Goal: Use online tool/utility: Utilize a website feature to perform a specific function

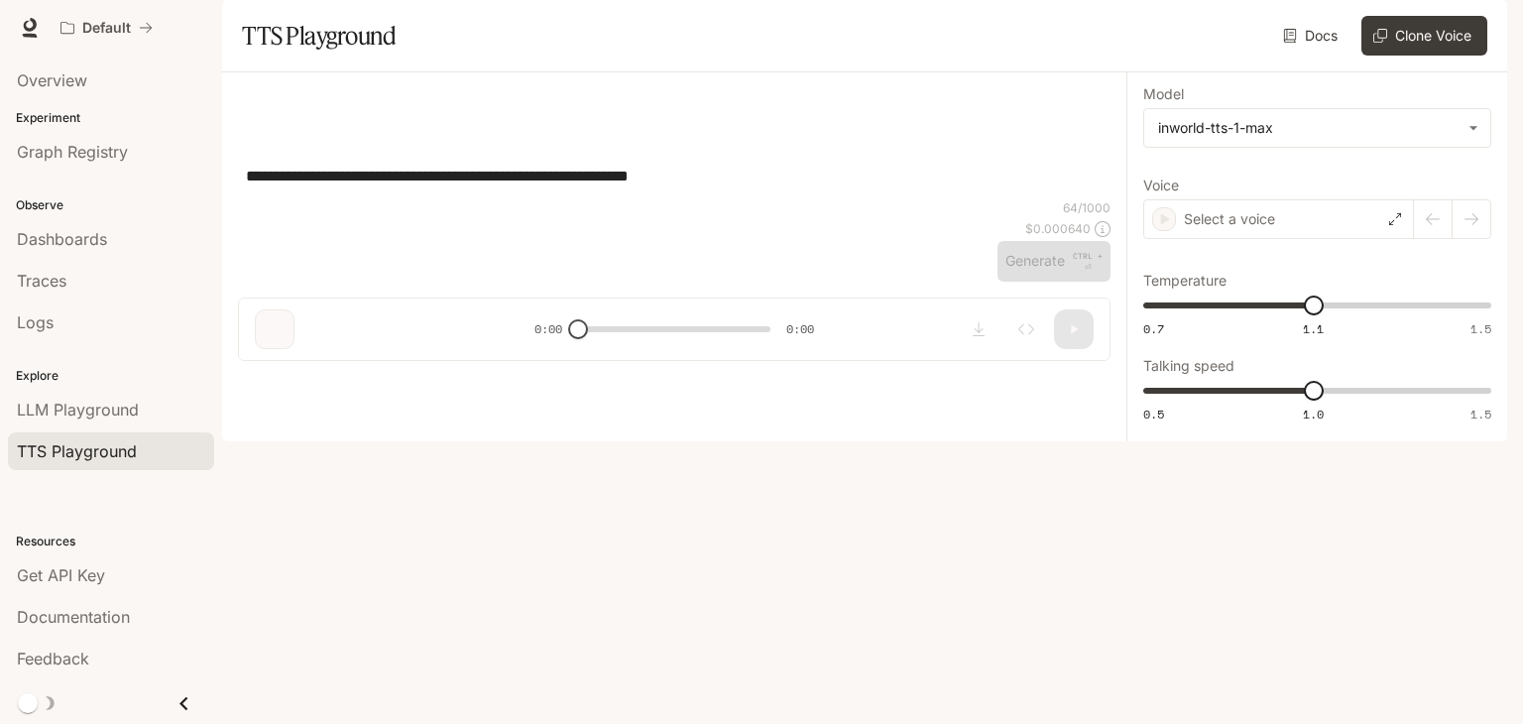
type input "****"
type input "***"
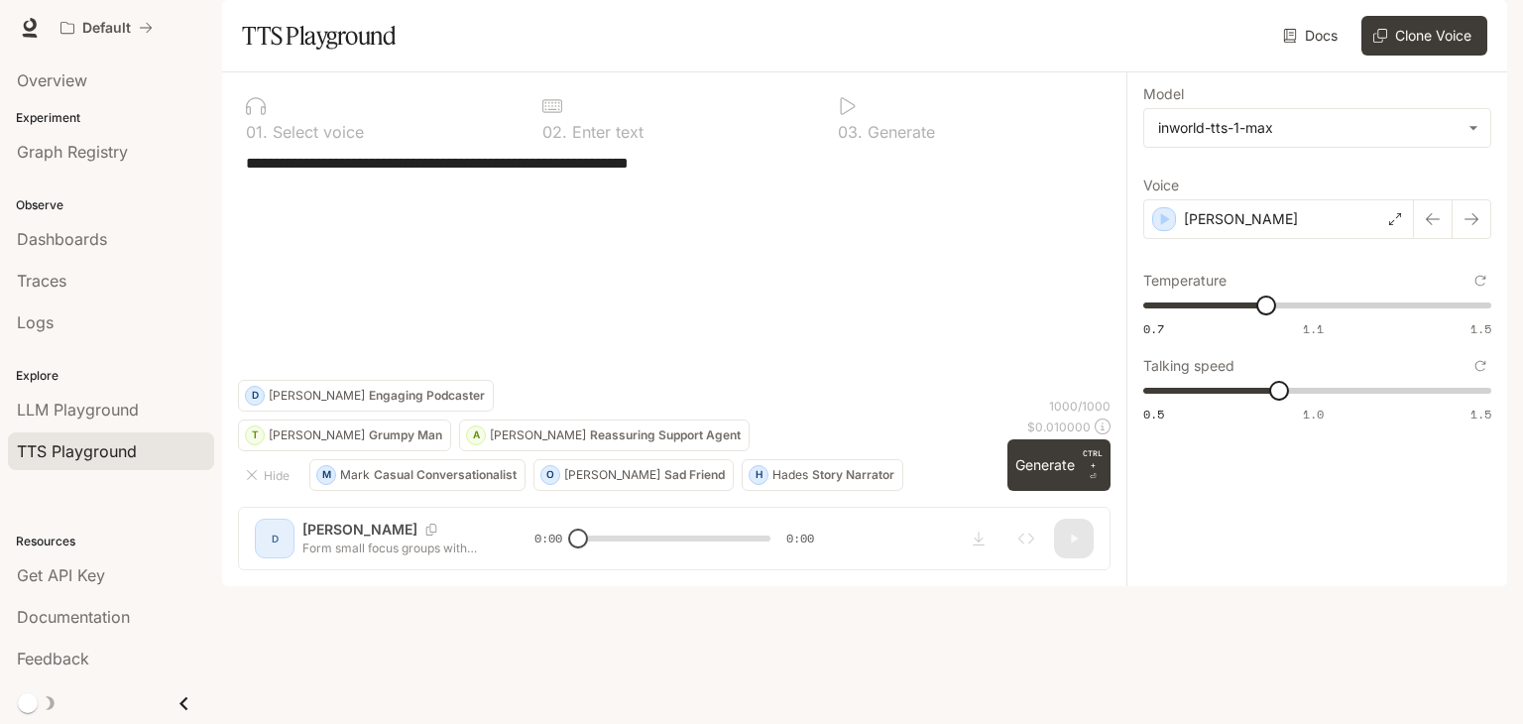
drag, startPoint x: 1064, startPoint y: 424, endPoint x: 243, endPoint y: 206, distance: 849.6
click at [234, 196] on div "0 1 . Select voice 0 2 . Enter text 0 3 . Generate * ​ Hide M [PERSON_NAME] Con…" at bounding box center [674, 329] width 904 height 514
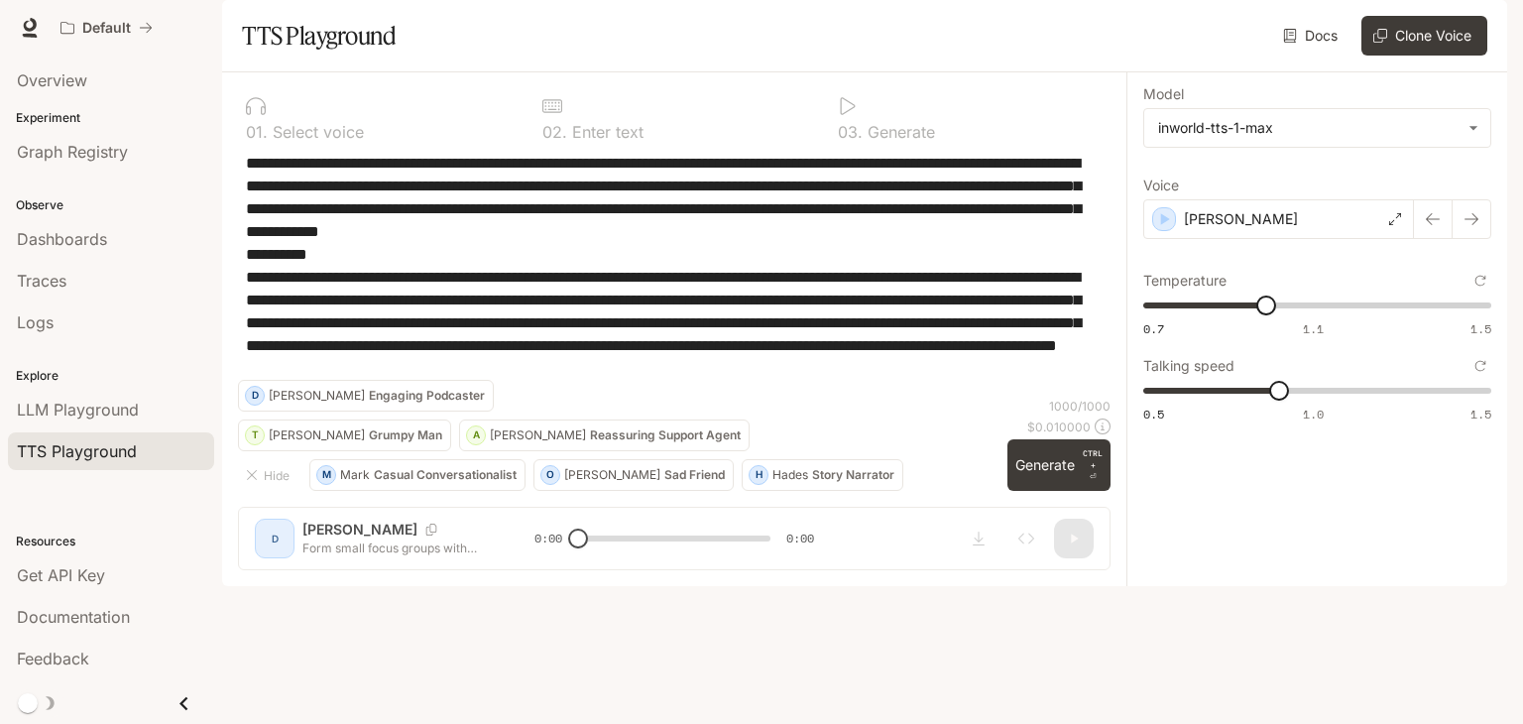
paste textarea "**********"
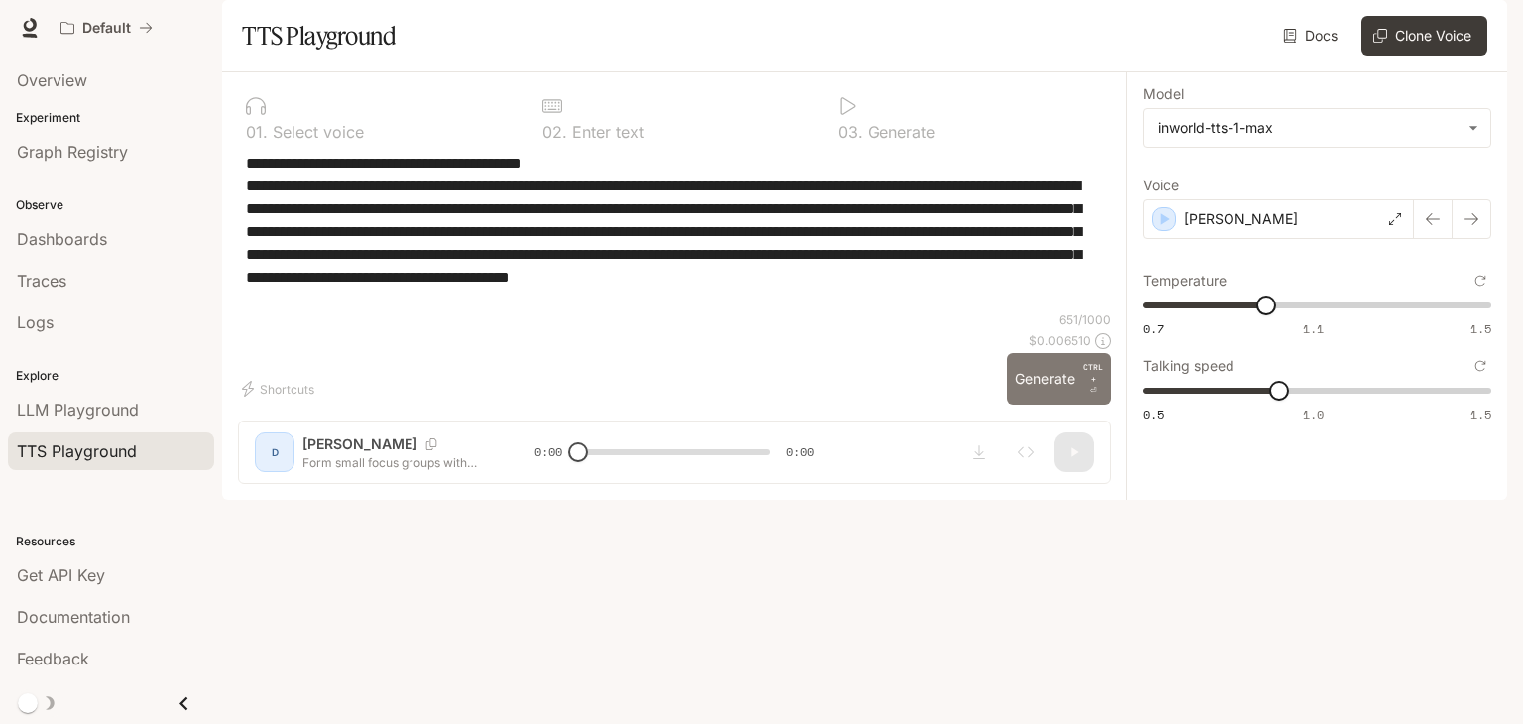
type textarea "**********"
click at [1053, 405] on button "Generate CTRL + ⏎" at bounding box center [1059, 379] width 103 height 52
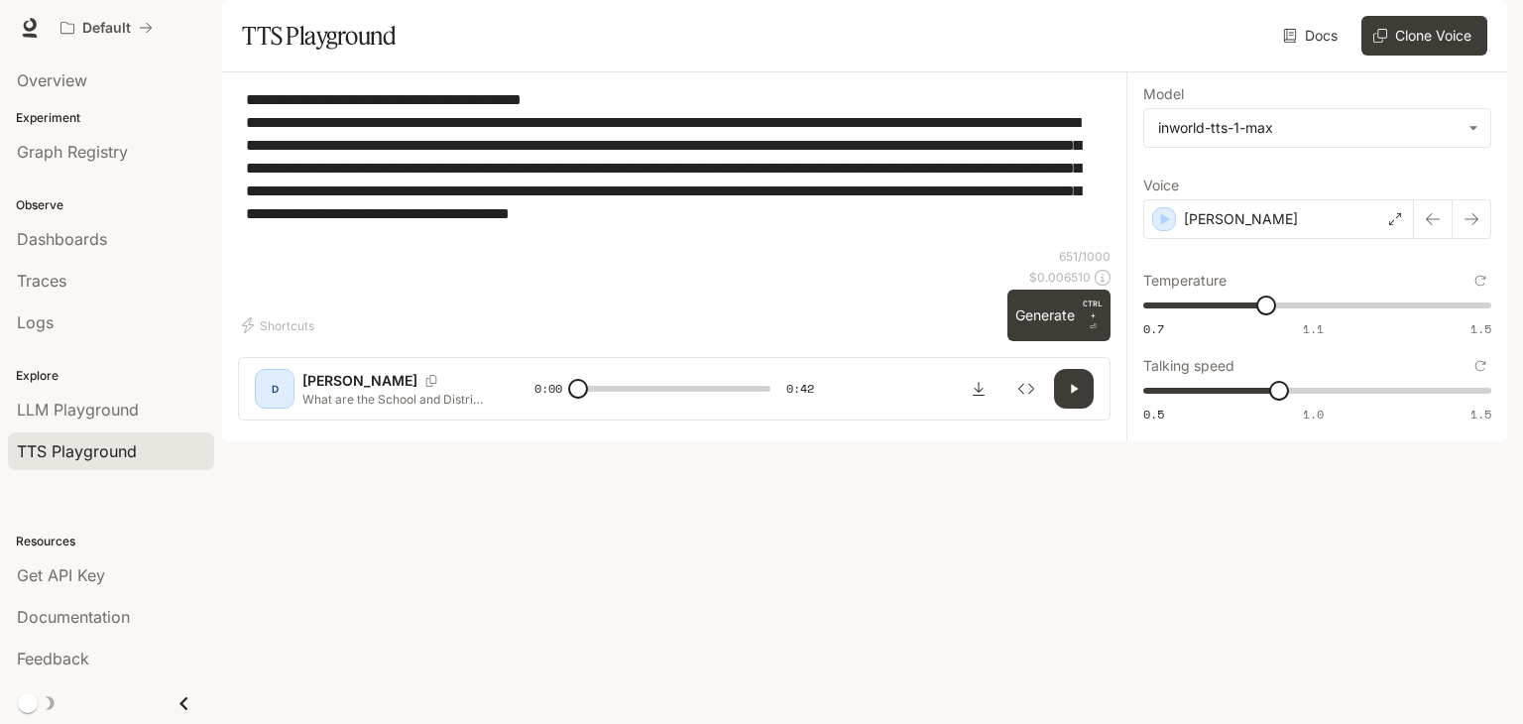
click at [1087, 409] on button "button" at bounding box center [1074, 389] width 40 height 40
click at [1079, 397] on icon "button" at bounding box center [1074, 389] width 16 height 16
drag, startPoint x: 592, startPoint y: 659, endPoint x: 583, endPoint y: 665, distance: 10.7
click at [576, 399] on span at bounding box center [578, 389] width 20 height 20
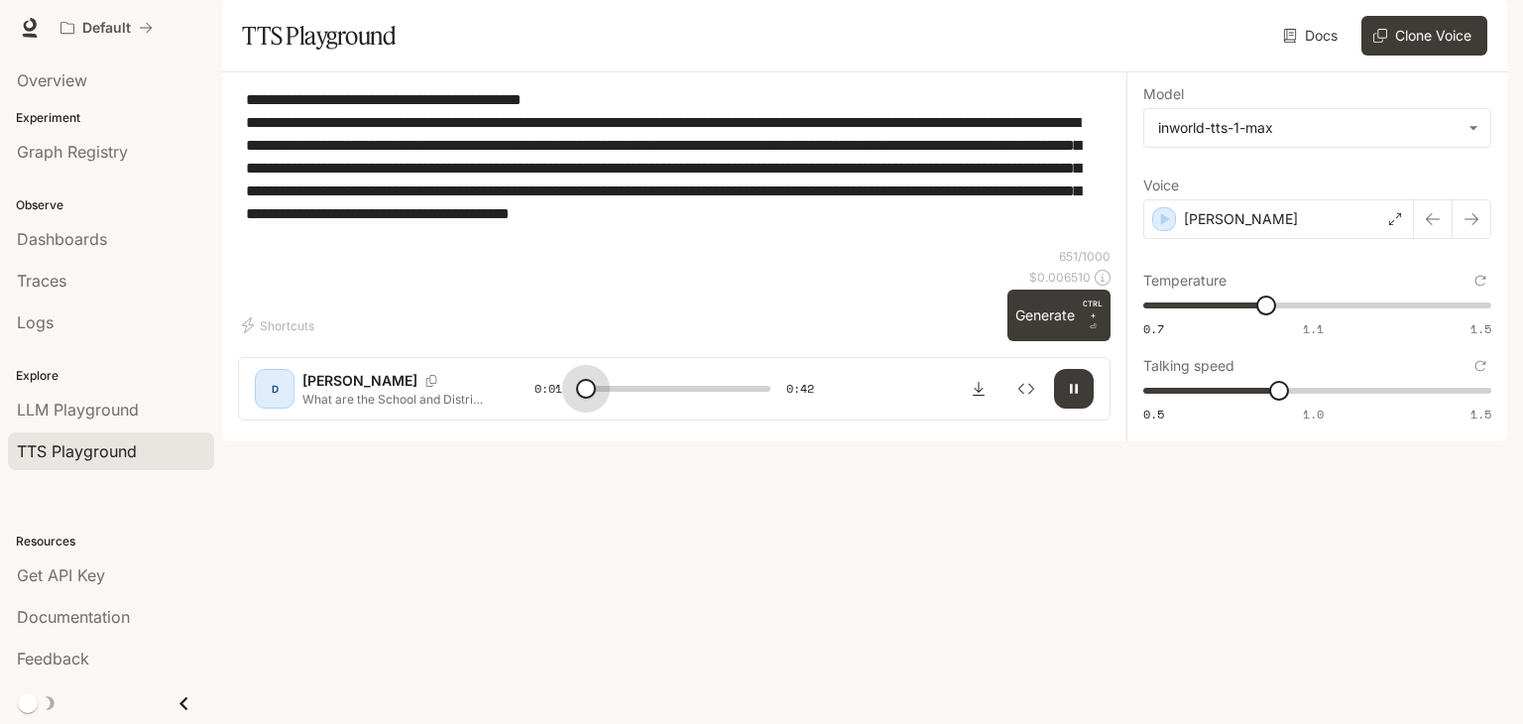
drag, startPoint x: 597, startPoint y: 663, endPoint x: 552, endPoint y: 667, distance: 44.8
click at [552, 404] on div "0:01 0:42" at bounding box center [675, 389] width 280 height 30
click at [1083, 409] on button "button" at bounding box center [1074, 389] width 40 height 40
drag, startPoint x: 517, startPoint y: 297, endPoint x: 178, endPoint y: 164, distance: 363.3
click at [222, 164] on main "**********" at bounding box center [864, 220] width 1285 height 441
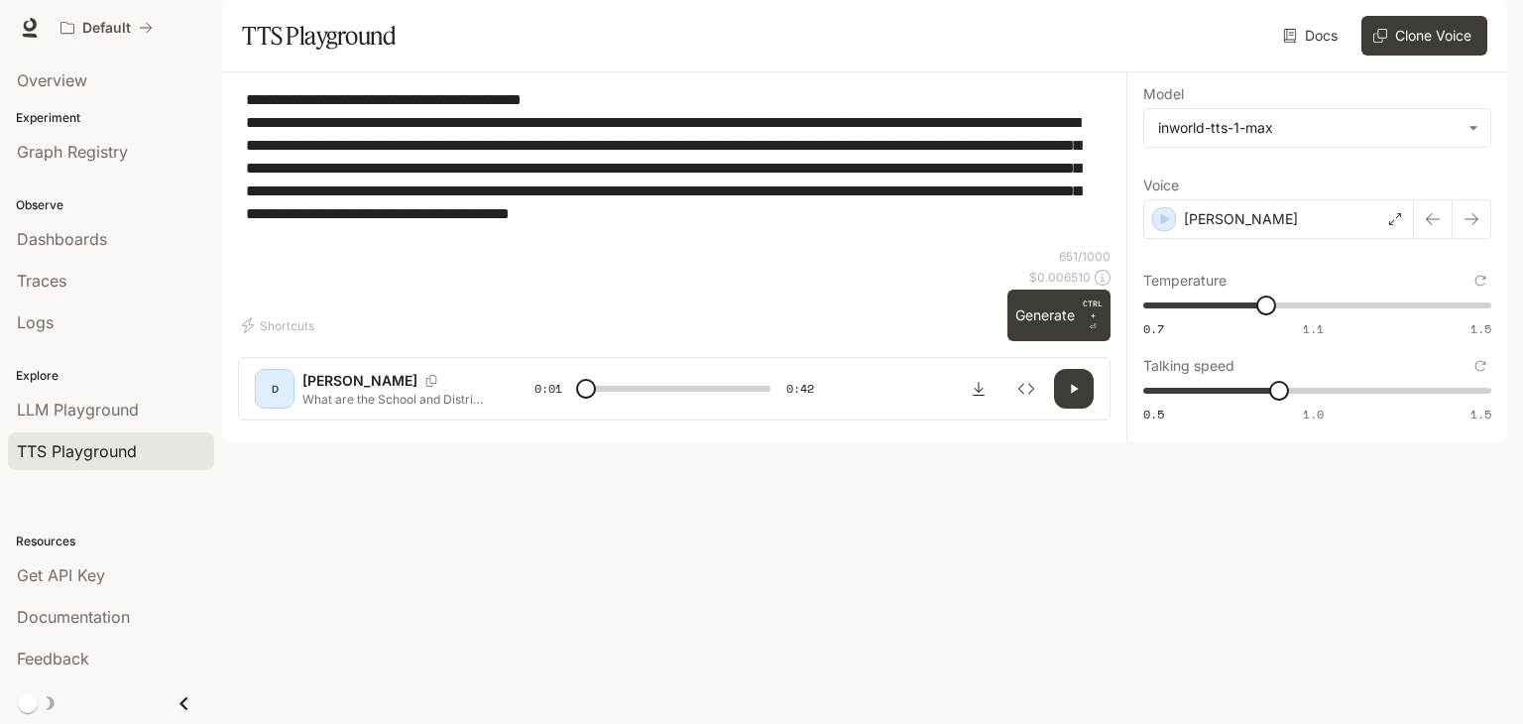
click at [1081, 397] on icon "button" at bounding box center [1074, 389] width 16 height 16
click at [1082, 409] on button "button" at bounding box center [1074, 389] width 40 height 40
click at [592, 404] on span at bounding box center [674, 389] width 192 height 30
click at [1075, 397] on icon "button" at bounding box center [1074, 389] width 16 height 16
click at [589, 399] on span at bounding box center [599, 389] width 20 height 20
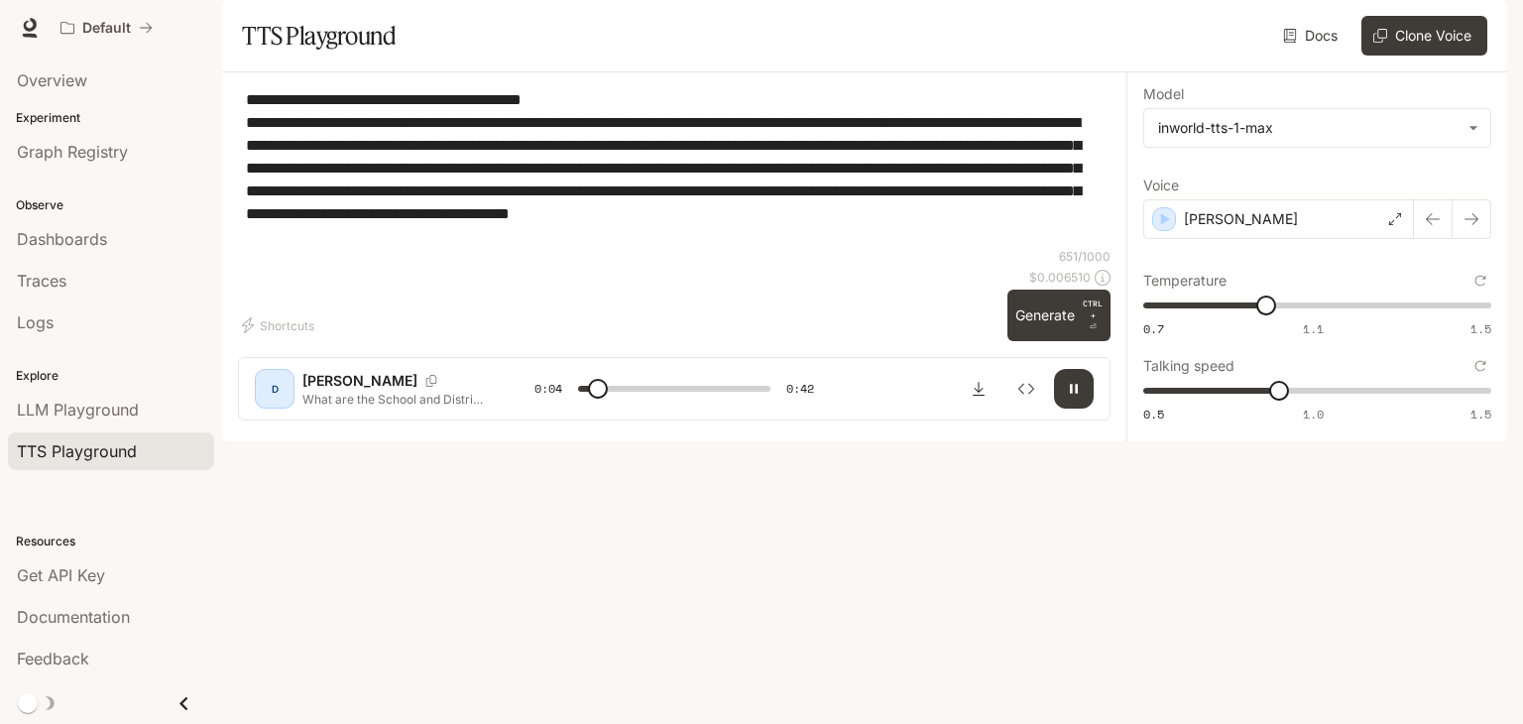
click at [1078, 409] on button "button" at bounding box center [1074, 389] width 40 height 40
click at [577, 404] on div at bounding box center [674, 389] width 208 height 30
click at [585, 404] on span at bounding box center [674, 389] width 192 height 30
click at [1068, 397] on icon "button" at bounding box center [1074, 389] width 16 height 16
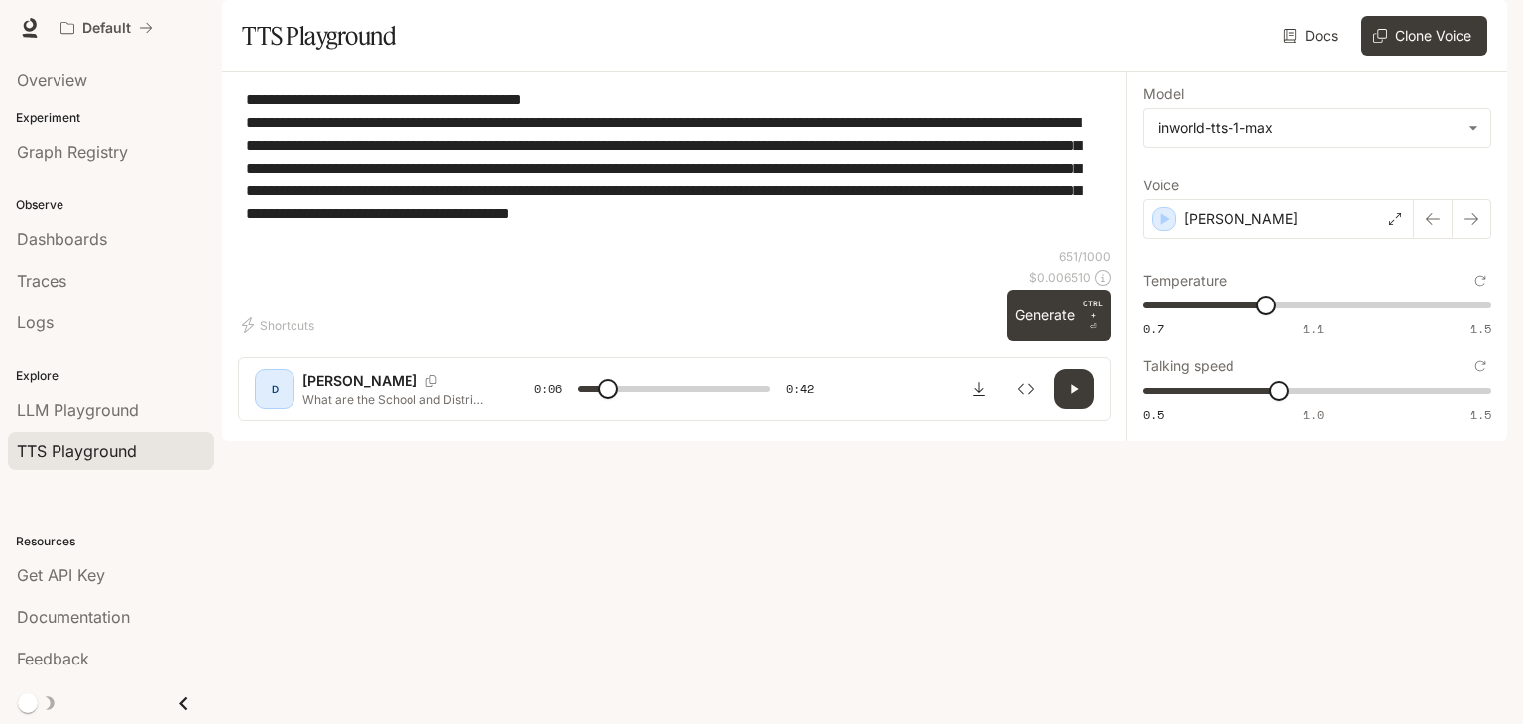
click at [582, 404] on span at bounding box center [674, 389] width 192 height 30
click at [1081, 397] on icon "button" at bounding box center [1074, 389] width 16 height 16
click at [597, 399] on span at bounding box center [607, 389] width 20 height 20
click at [1068, 397] on icon "button" at bounding box center [1074, 389] width 16 height 16
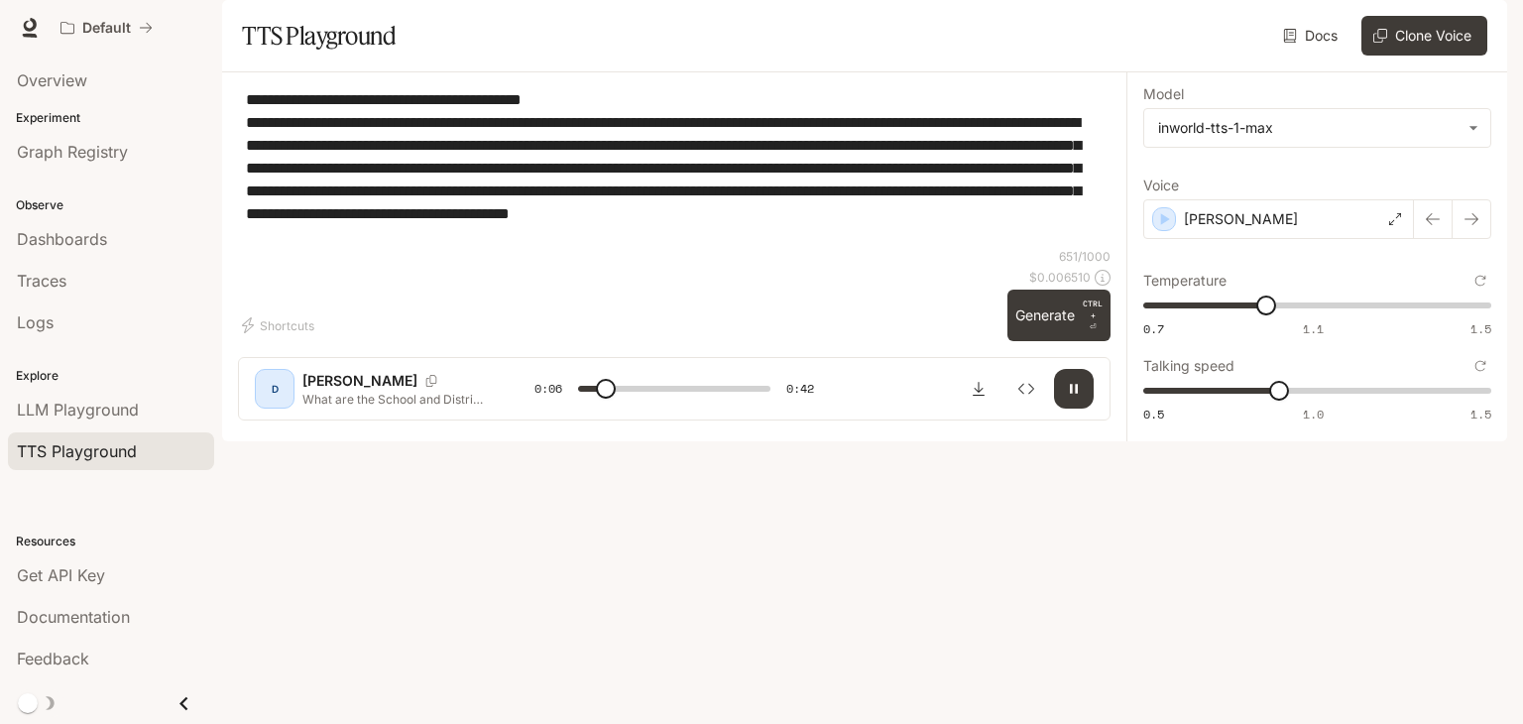
click at [1069, 397] on icon "button" at bounding box center [1074, 389] width 16 height 16
click at [591, 399] on span at bounding box center [590, 389] width 20 height 20
click at [1071, 397] on icon "button" at bounding box center [1074, 389] width 16 height 16
click at [1069, 397] on icon "button" at bounding box center [1074, 389] width 16 height 16
click at [599, 399] on span at bounding box center [609, 389] width 20 height 20
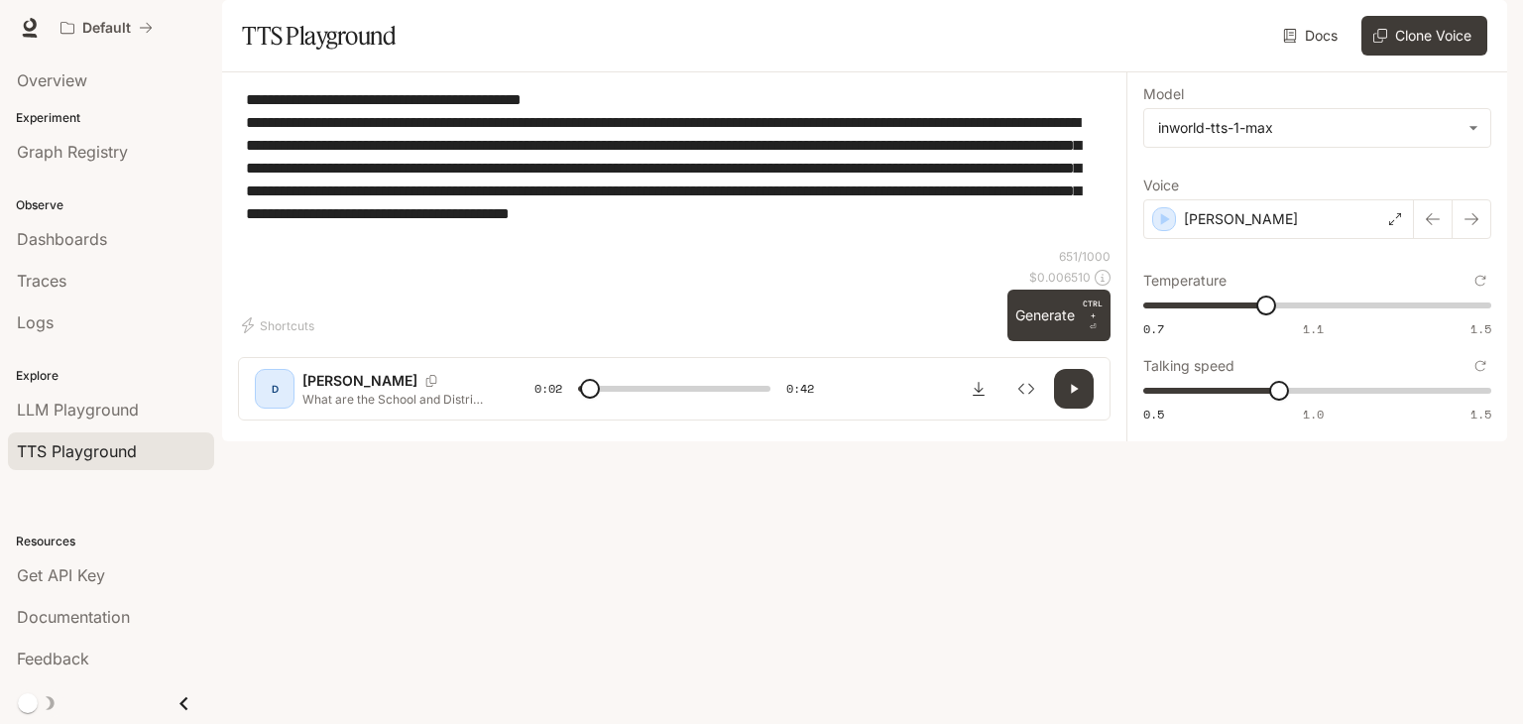
click at [1079, 397] on icon "button" at bounding box center [1074, 389] width 16 height 16
click at [1077, 409] on button "button" at bounding box center [1074, 389] width 40 height 40
click at [1078, 397] on icon "button" at bounding box center [1074, 389] width 16 height 16
click at [1075, 394] on icon "button" at bounding box center [1074, 389] width 8 height 9
click at [592, 404] on span at bounding box center [674, 389] width 192 height 30
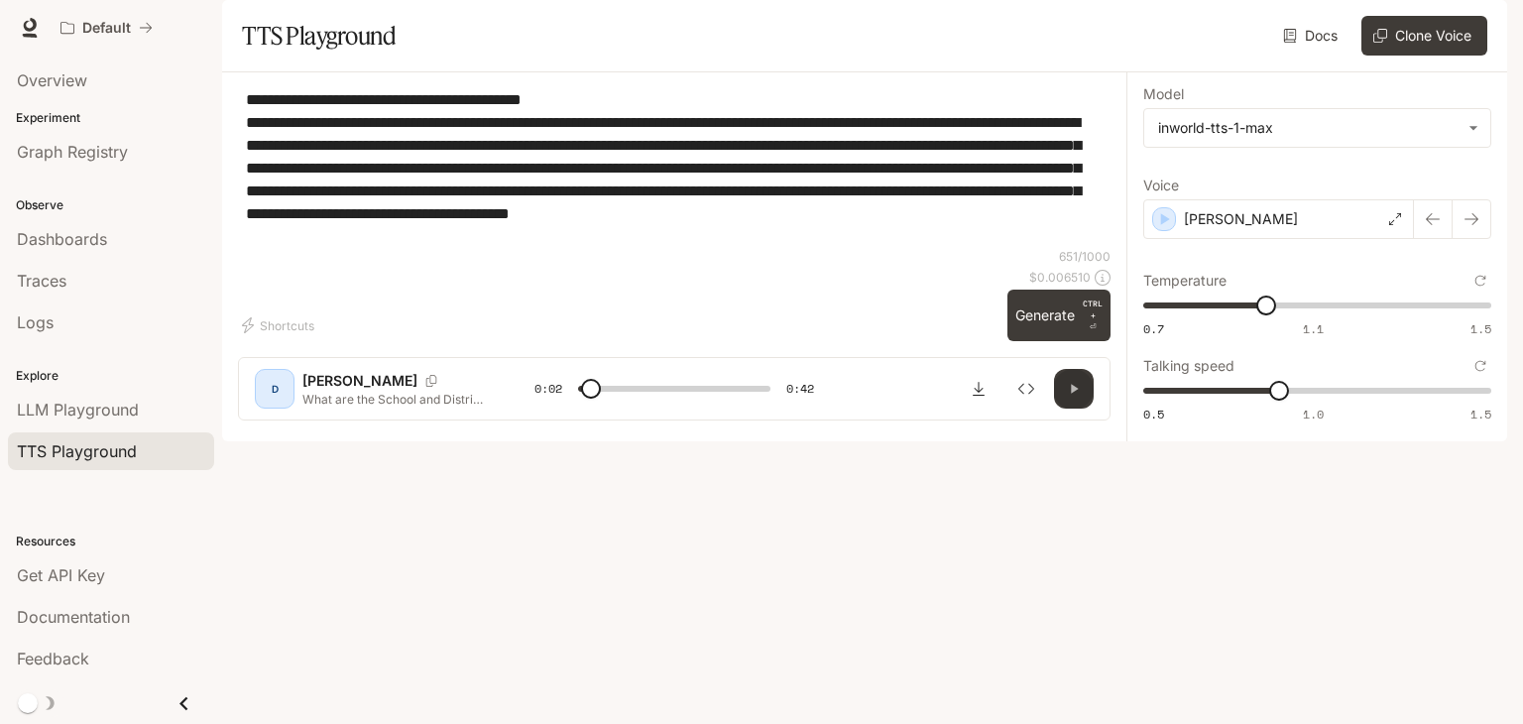
click at [1076, 409] on button "button" at bounding box center [1074, 389] width 40 height 40
click at [1081, 397] on icon "button" at bounding box center [1074, 389] width 16 height 16
click at [613, 404] on span at bounding box center [674, 389] width 192 height 30
click at [1078, 409] on button "button" at bounding box center [1074, 389] width 40 height 40
click at [1086, 409] on button "button" at bounding box center [1074, 389] width 40 height 40
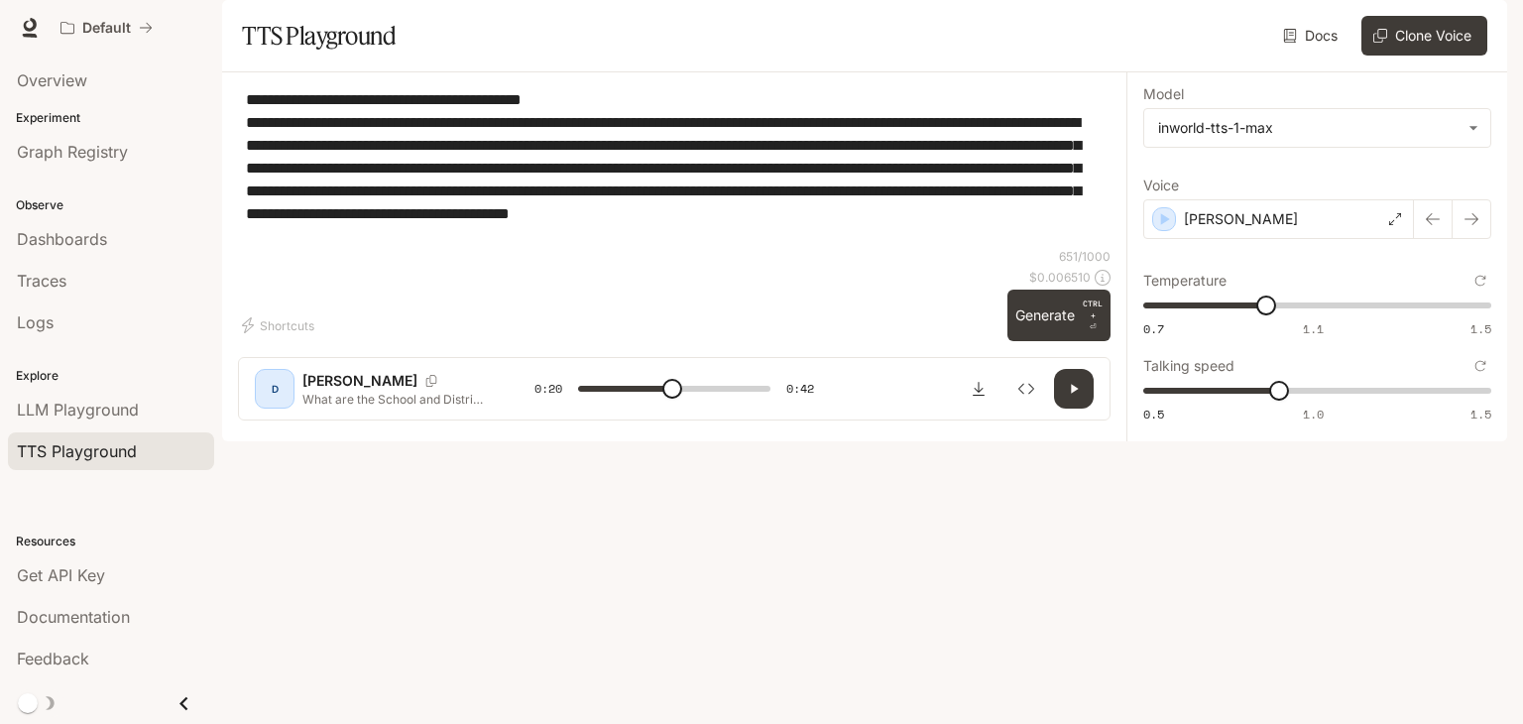
click at [1083, 409] on button "button" at bounding box center [1074, 389] width 40 height 40
click at [1080, 397] on icon "button" at bounding box center [1074, 389] width 16 height 16
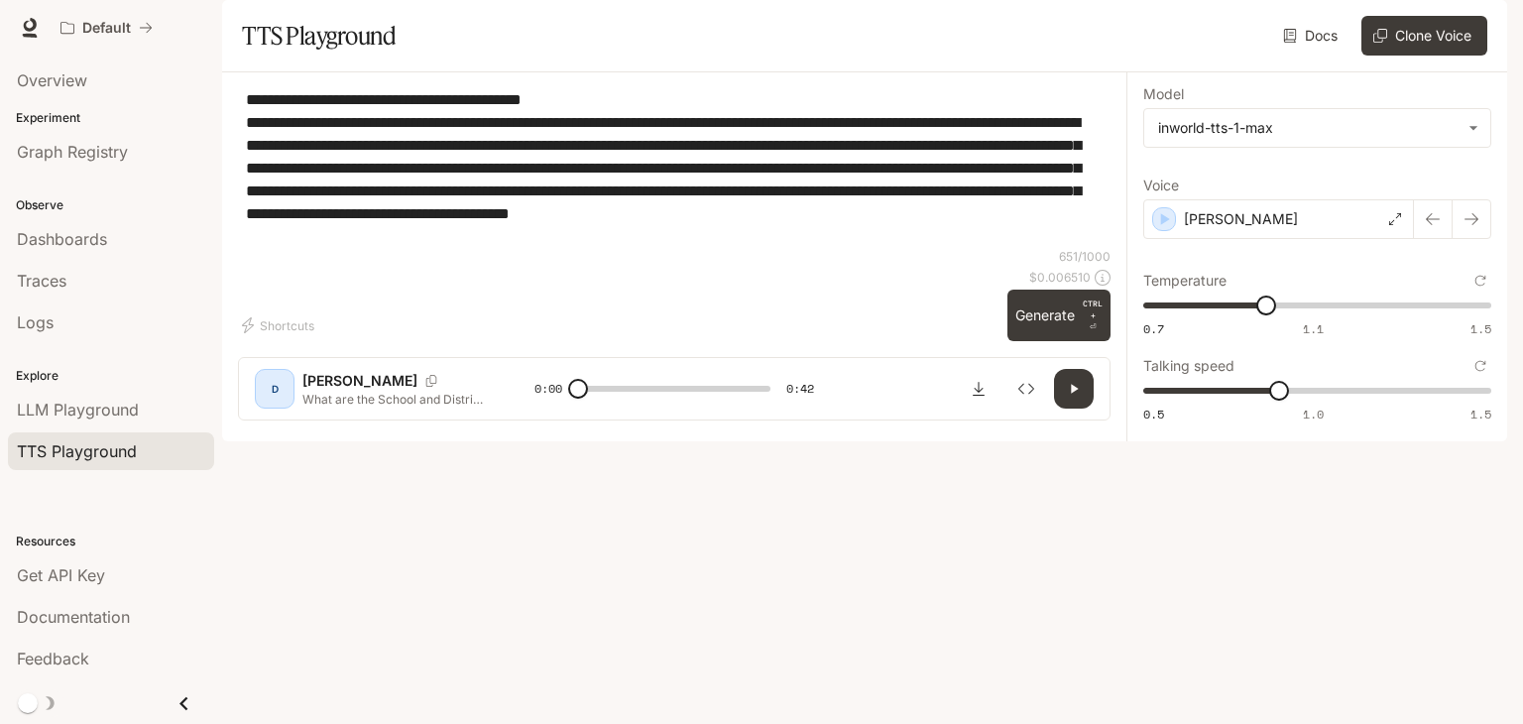
click at [1080, 409] on button "button" at bounding box center [1074, 389] width 40 height 40
click at [458, 248] on textarea "**********" at bounding box center [674, 168] width 857 height 160
click at [736, 404] on span at bounding box center [674, 389] width 192 height 30
click at [1070, 397] on icon "button" at bounding box center [1074, 389] width 16 height 16
click at [724, 404] on span at bounding box center [674, 389] width 192 height 30
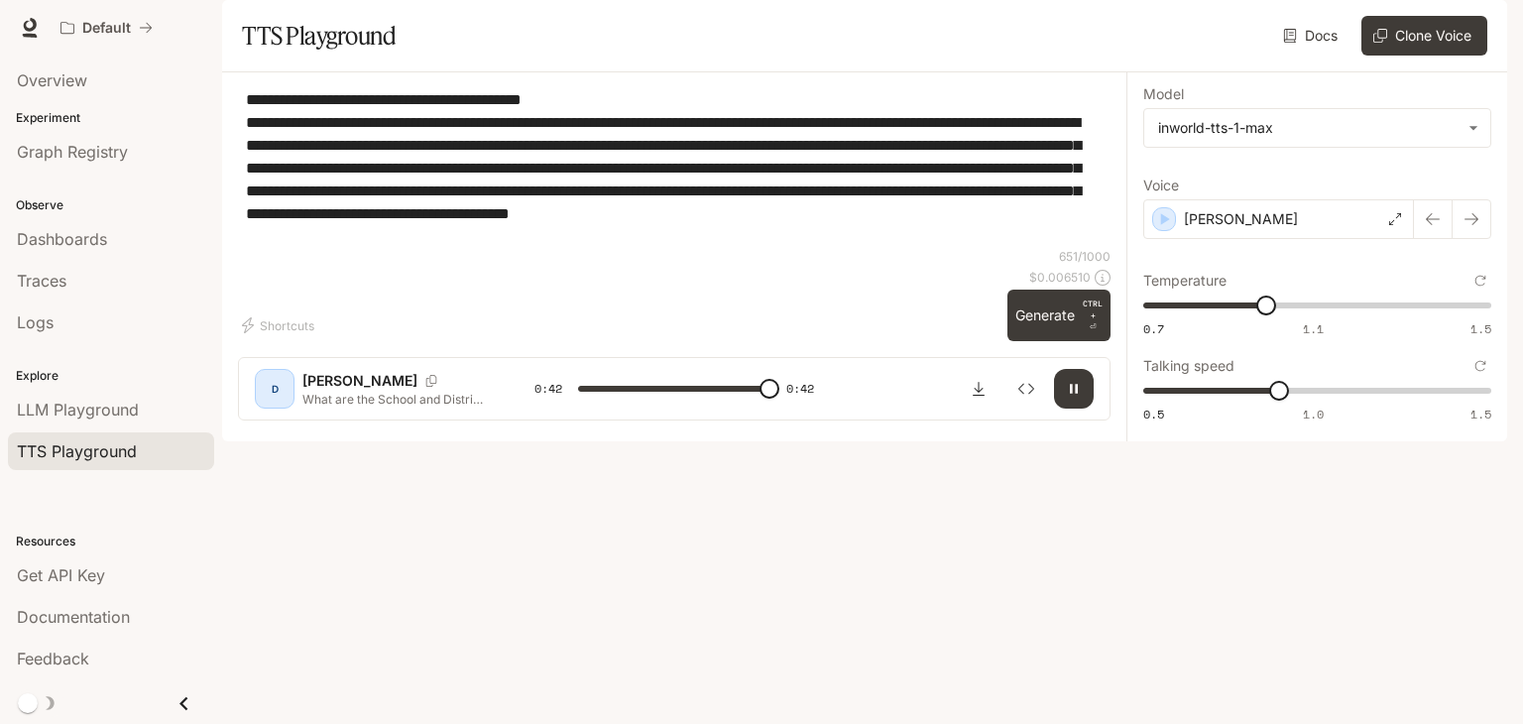
type input "*"
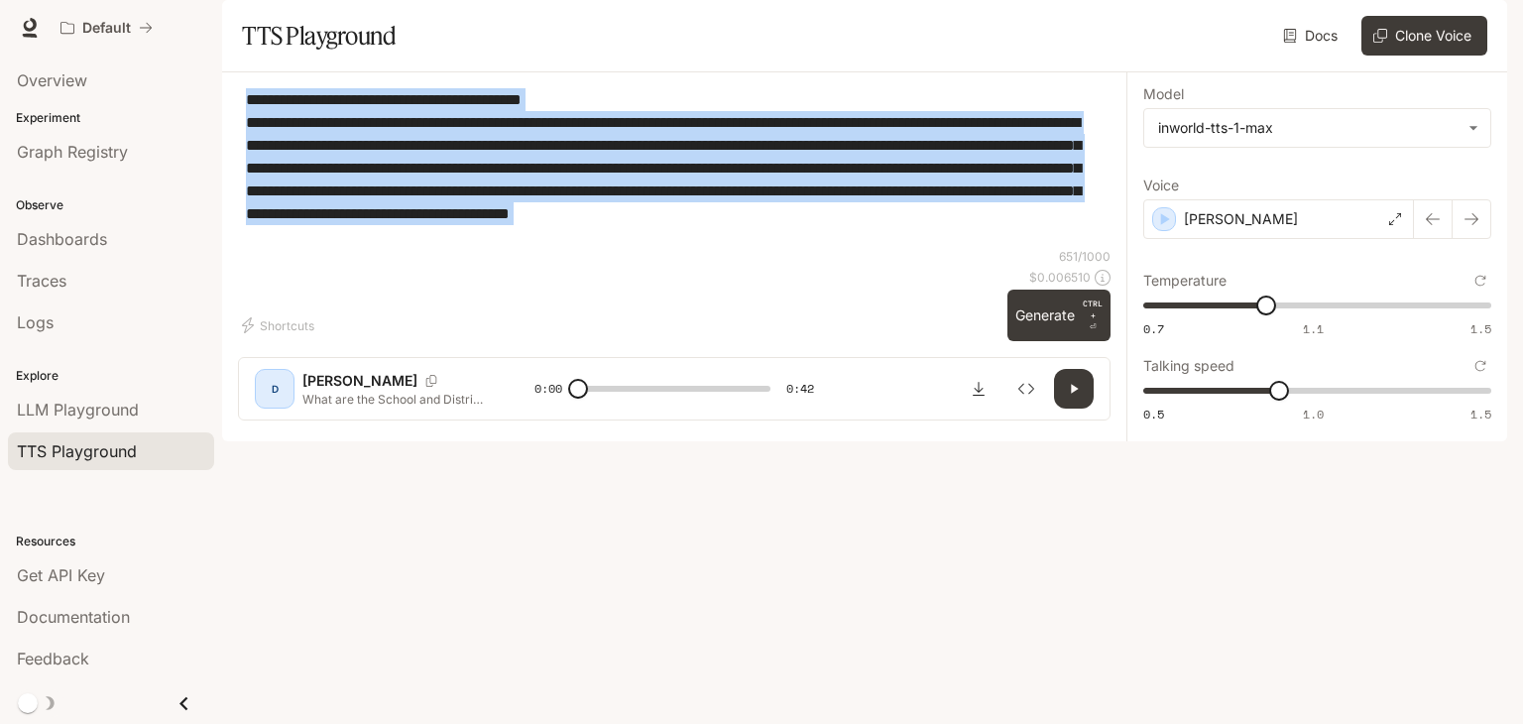
drag, startPoint x: 536, startPoint y: 302, endPoint x: 246, endPoint y: 140, distance: 333.0
click at [245, 140] on div "**********" at bounding box center [674, 254] width 904 height 364
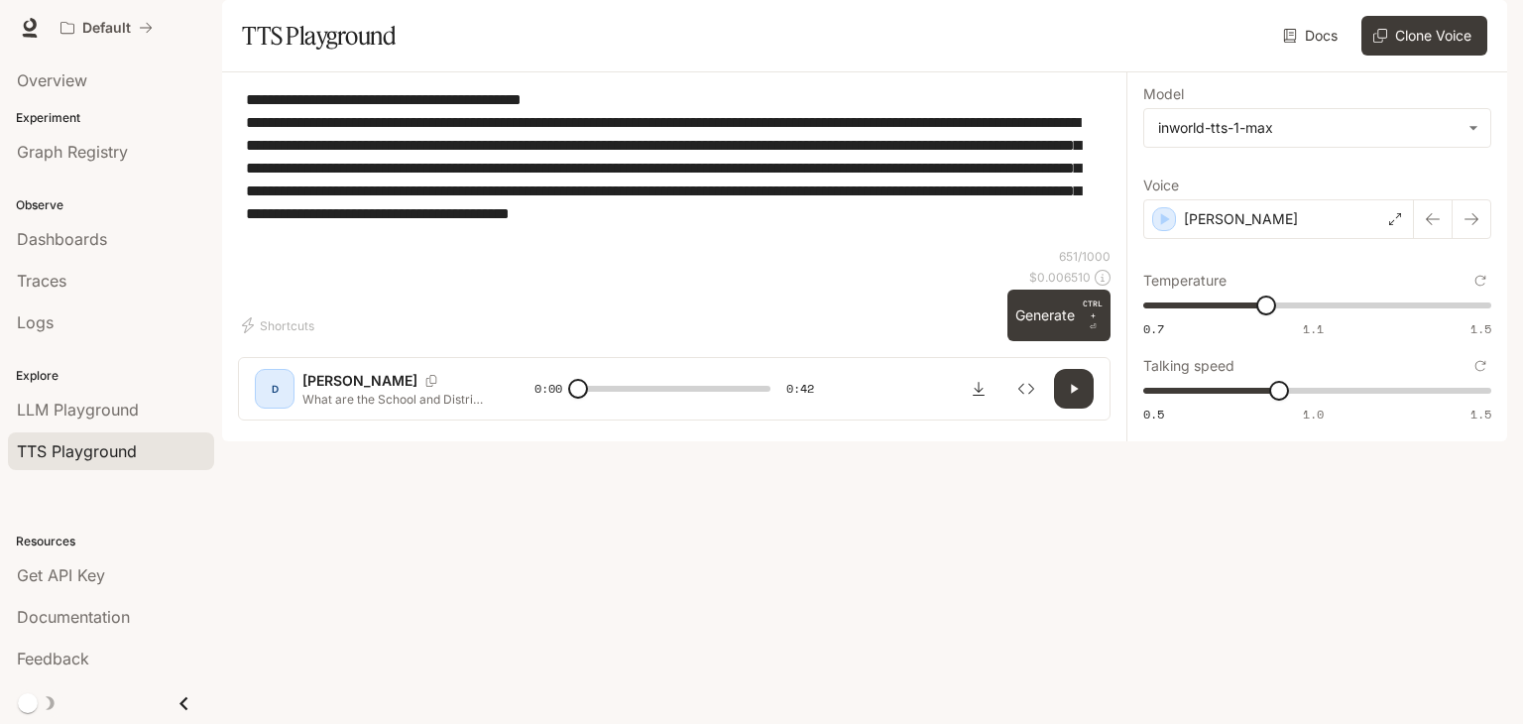
click at [517, 248] on div "**********" at bounding box center [674, 168] width 873 height 160
drag, startPoint x: 506, startPoint y: 292, endPoint x: 210, endPoint y: 148, distance: 328.6
click at [222, 148] on main "**********" at bounding box center [864, 220] width 1285 height 441
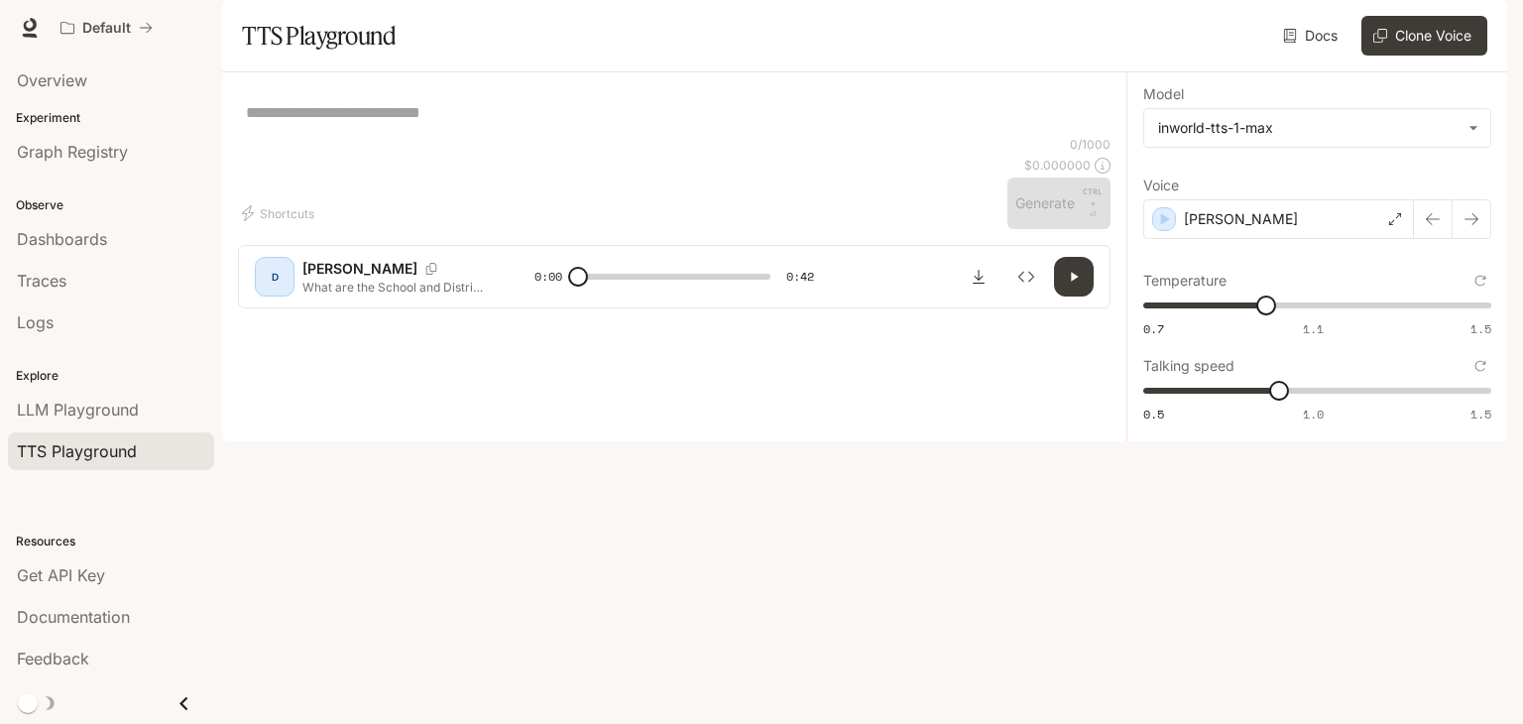
paste textarea "**********"
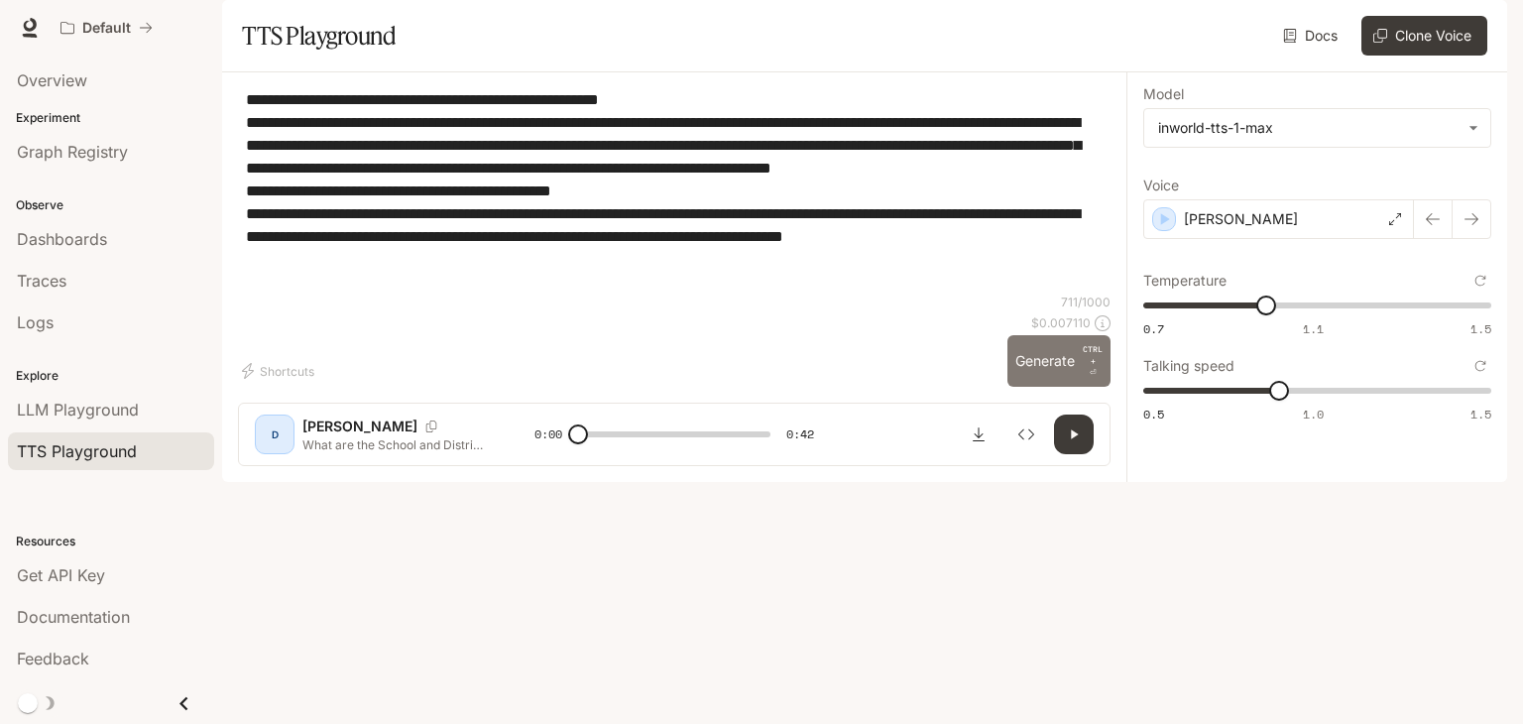
type textarea "**********"
click at [1072, 387] on button "Generate CTRL + ⏎" at bounding box center [1059, 361] width 103 height 52
click at [1072, 442] on icon "button" at bounding box center [1074, 434] width 16 height 16
type input "*"
